Goal: Find specific page/section: Find specific page/section

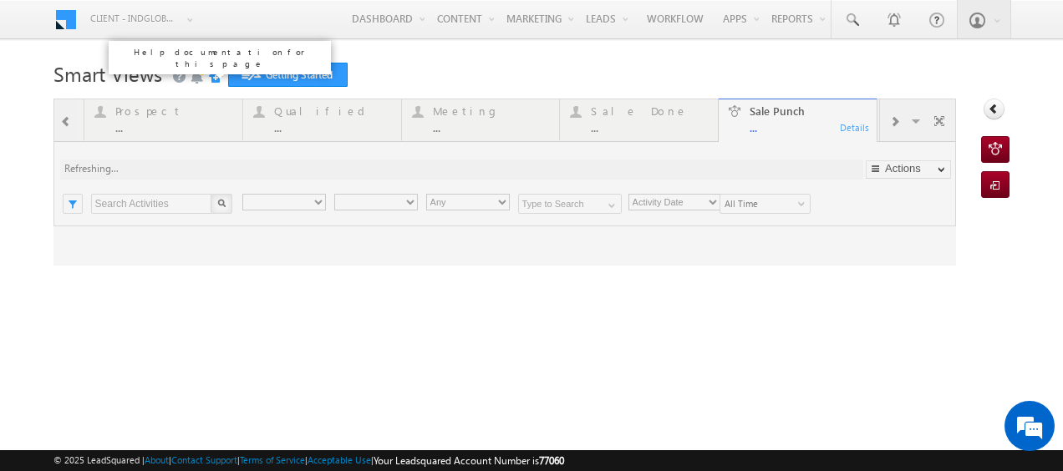
type input "Any Owner"
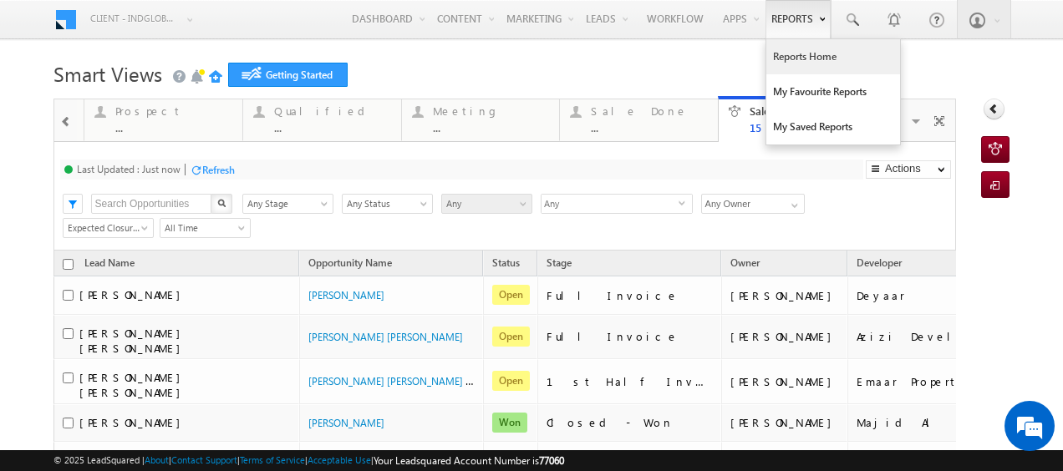
click at [785, 56] on link "Reports Home" at bounding box center [833, 56] width 134 height 35
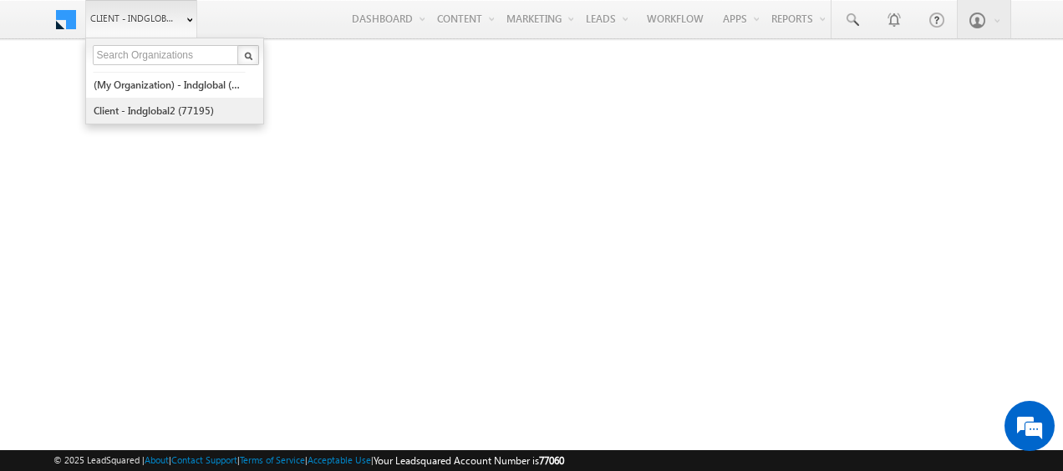
click at [166, 103] on link "Client - indglobal2 (77195)" at bounding box center [169, 111] width 153 height 26
